Goal: Task Accomplishment & Management: Use online tool/utility

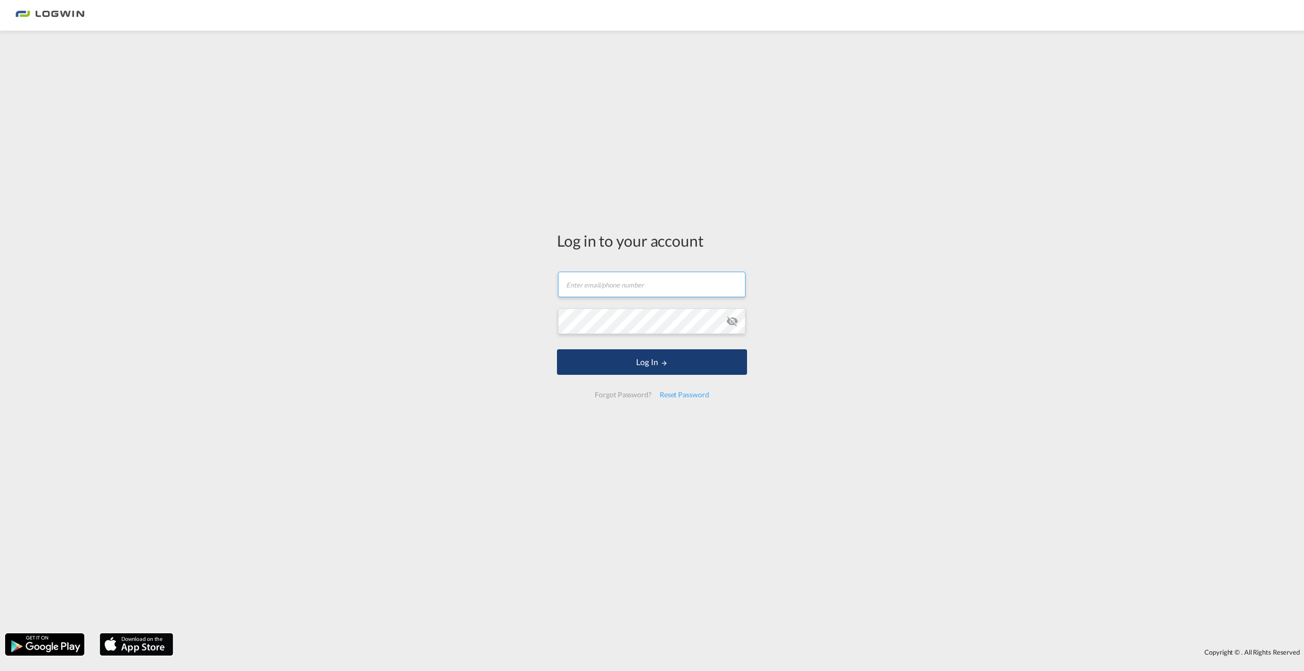
type input "[PERSON_NAME][EMAIL_ADDRESS][DOMAIN_NAME]"
click at [652, 365] on button "Log In" at bounding box center [652, 362] width 190 height 26
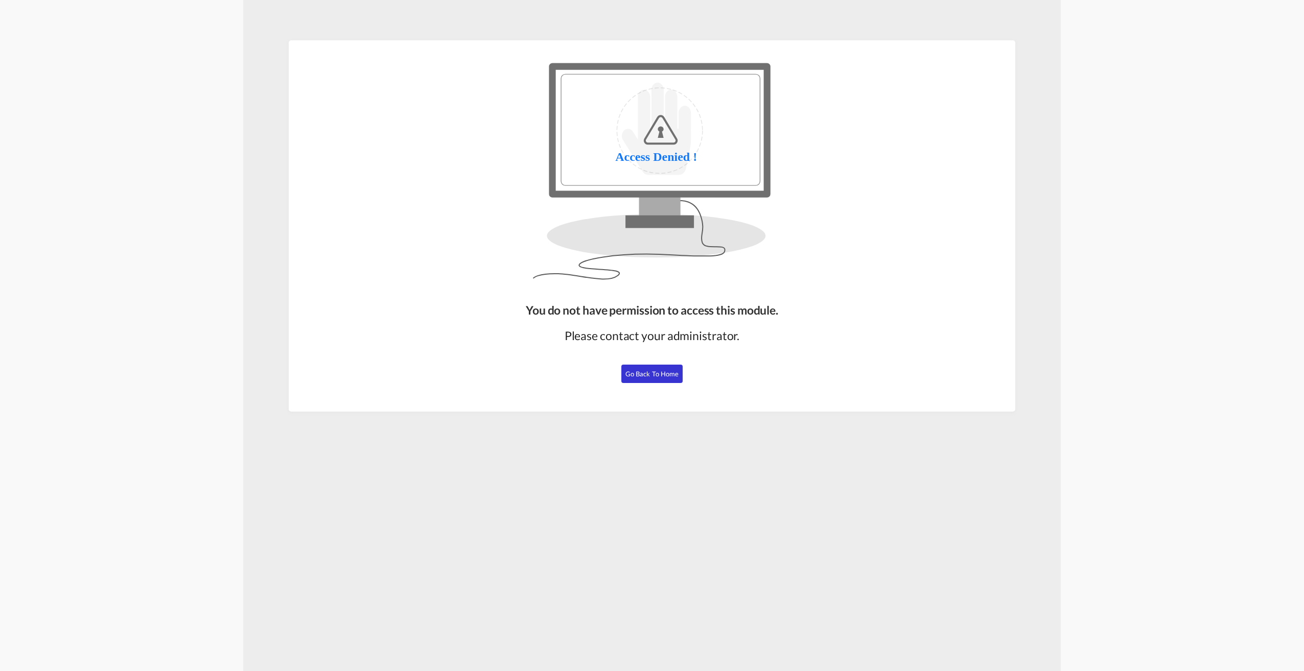
click at [661, 378] on span "Go Back to Home" at bounding box center [652, 374] width 54 height 8
